Goal: Navigation & Orientation: Go to known website

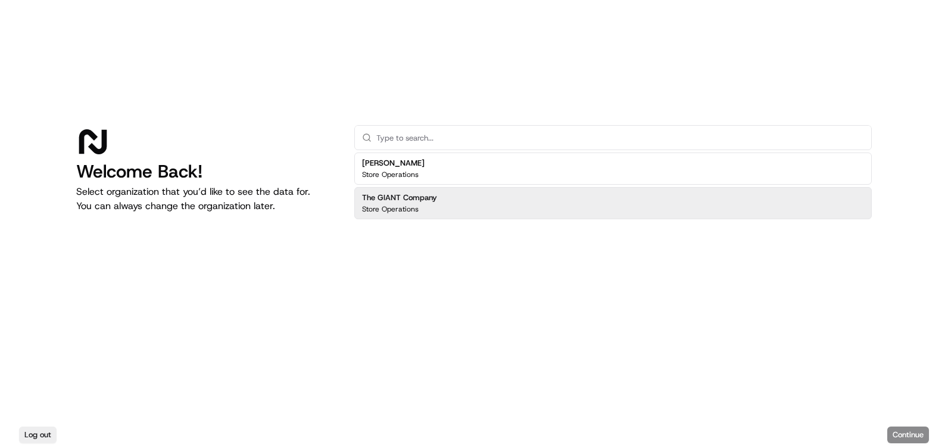
click at [437, 207] on div "The GIANT Company Store Operations" at bounding box center [613, 203] width 518 height 32
click at [911, 444] on div "Log out Continue" at bounding box center [474, 435] width 948 height 26
click at [911, 433] on button "Continue" at bounding box center [908, 434] width 42 height 17
